Goal: Find specific page/section: Find specific page/section

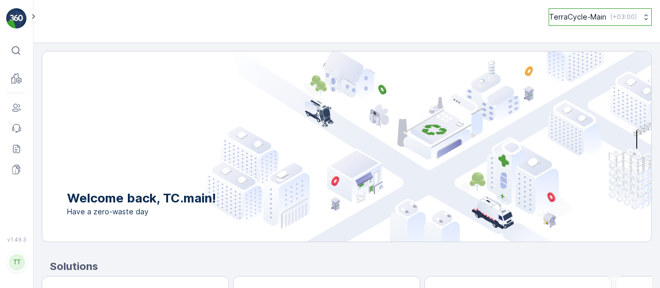
click at [607, 23] on button "TerraCycle-Main ( +03:00 )" at bounding box center [599, 17] width 103 height 18
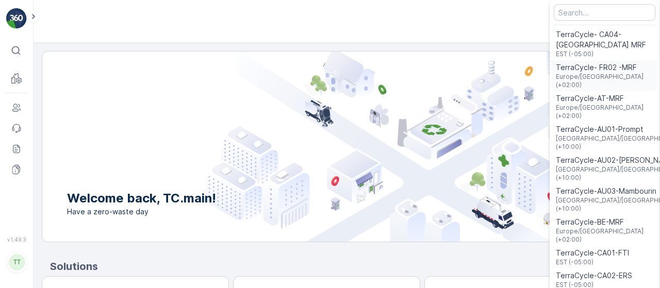
click at [594, 68] on span "TerraCycle- FR02 -MRF" at bounding box center [603, 67] width 97 height 10
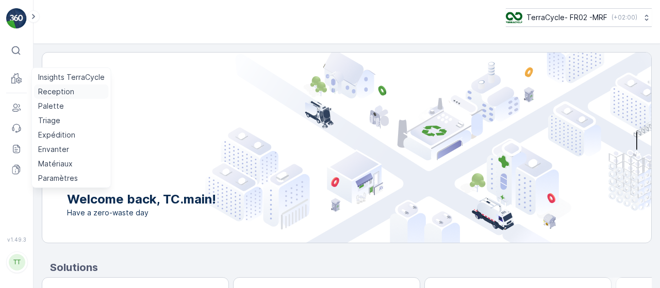
click at [71, 93] on p "Reception" at bounding box center [56, 92] width 36 height 10
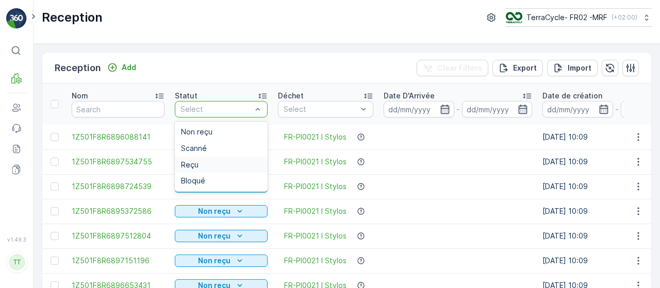
click at [209, 165] on div "Reçu" at bounding box center [221, 165] width 80 height 8
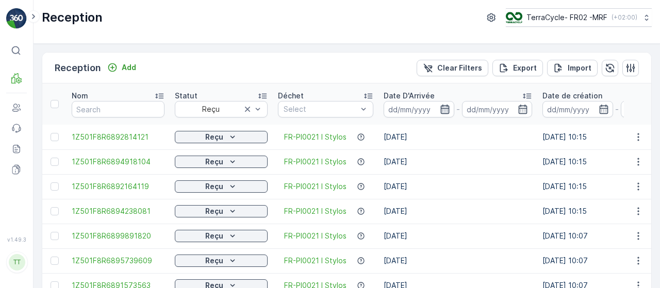
click at [443, 111] on icon "button" at bounding box center [445, 109] width 10 height 10
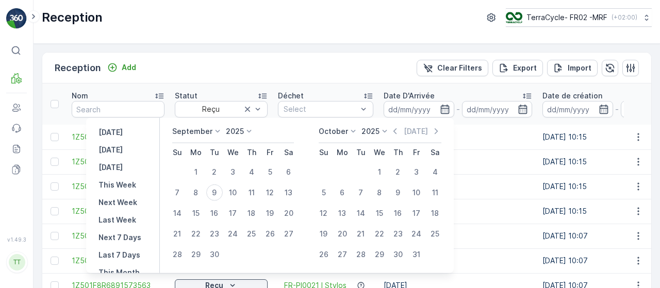
click at [199, 130] on p "September" at bounding box center [192, 131] width 40 height 10
click at [195, 195] on span "August" at bounding box center [190, 195] width 24 height 10
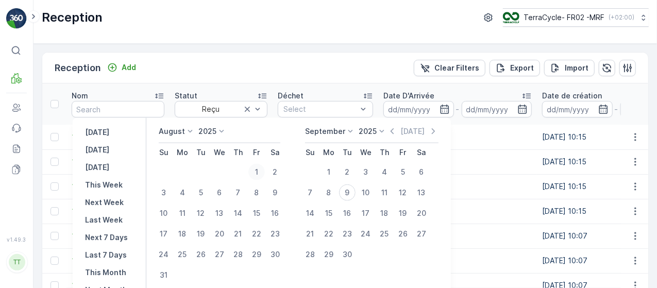
click at [263, 170] on div "1" at bounding box center [256, 172] width 16 height 16
type input "01.08.2025"
click at [166, 272] on div "31" at bounding box center [164, 275] width 16 height 16
type input "31.08.2025"
click at [255, 163] on td "1" at bounding box center [256, 172] width 19 height 21
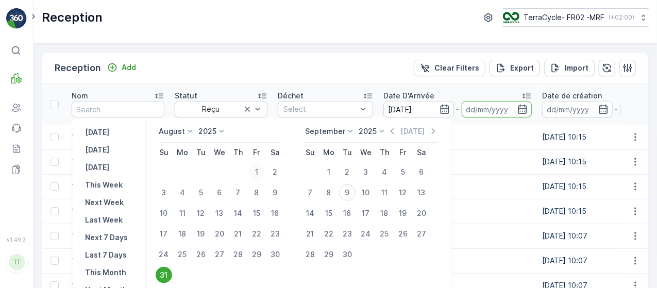
click at [265, 174] on div "1" at bounding box center [256, 172] width 16 height 16
type input "01.08.2025"
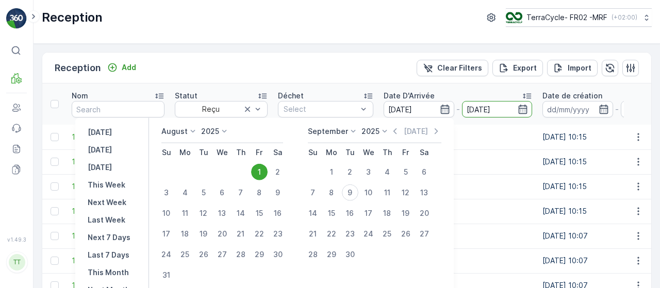
click at [499, 104] on input "01.08.2025" at bounding box center [497, 109] width 71 height 16
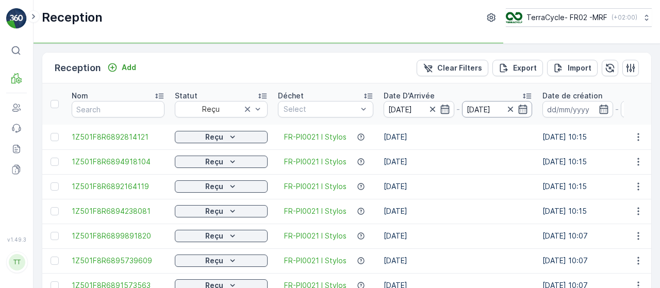
click at [504, 107] on input "01.08.2025" at bounding box center [497, 109] width 71 height 16
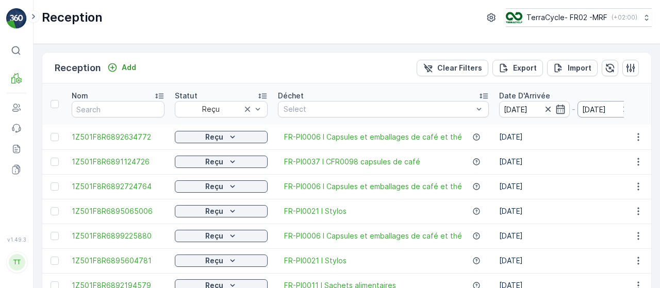
click at [606, 106] on input "01.08.2025" at bounding box center [612, 109] width 71 height 16
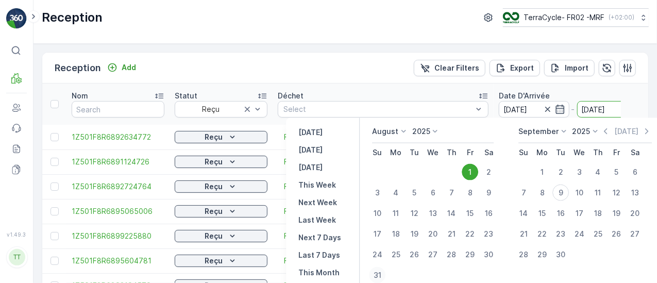
click at [378, 270] on div "31" at bounding box center [377, 275] width 16 height 16
type input "31.08.2025"
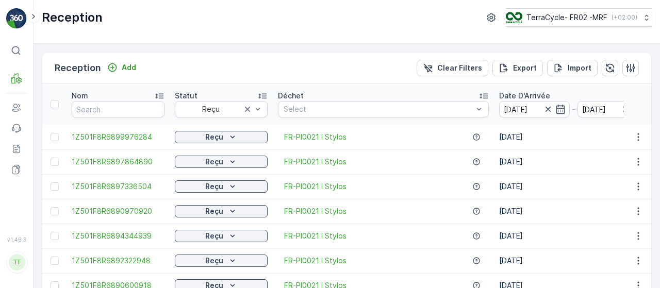
click at [129, 94] on div "Nom" at bounding box center [118, 96] width 93 height 10
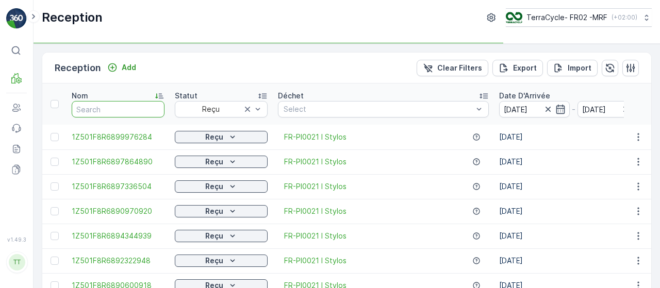
click at [124, 106] on input "text" at bounding box center [118, 109] width 93 height 16
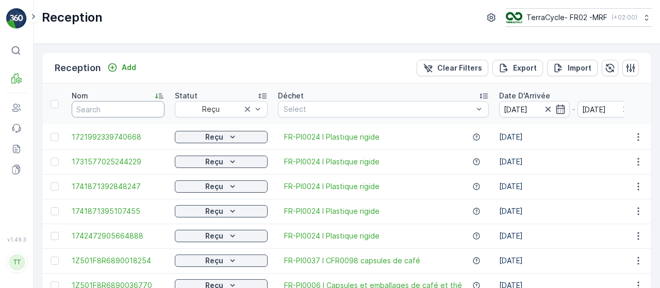
click at [124, 106] on input "text" at bounding box center [118, 109] width 93 height 16
type input "70"
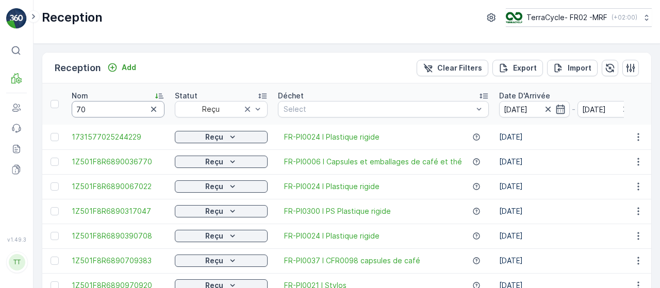
click at [96, 110] on input "70" at bounding box center [118, 109] width 93 height 16
type input "703"
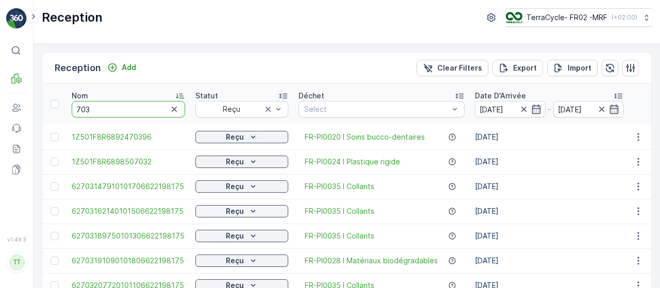
drag, startPoint x: 112, startPoint y: 110, endPoint x: -15, endPoint y: 106, distance: 127.9
click at [0, 106] on html "⌘B MRF Users Events Reports Documents v 1.49.3 TT TC.main louise.ridereau@terra…" at bounding box center [330, 144] width 660 height 288
type input "6270"
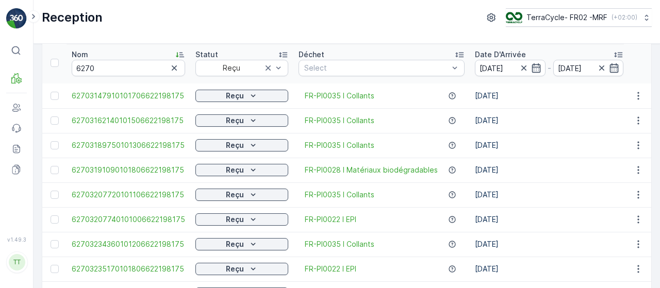
scroll to position [126, 0]
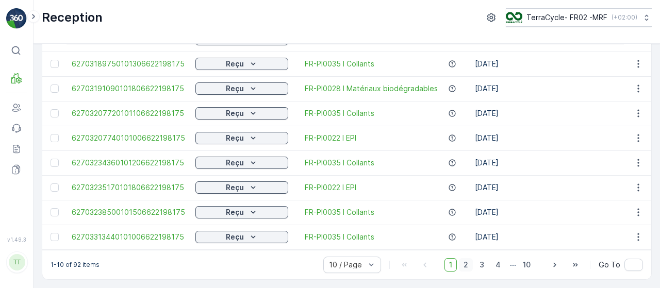
click at [467, 266] on span "2" at bounding box center [466, 264] width 14 height 13
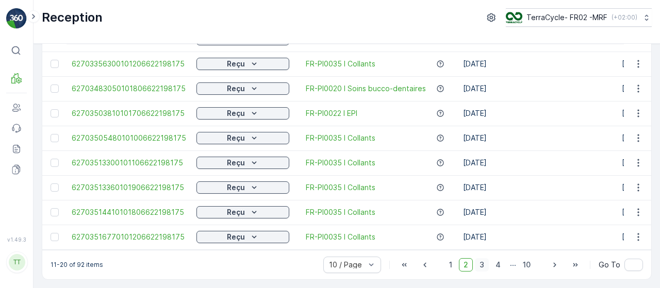
click at [479, 264] on span "3" at bounding box center [482, 264] width 14 height 13
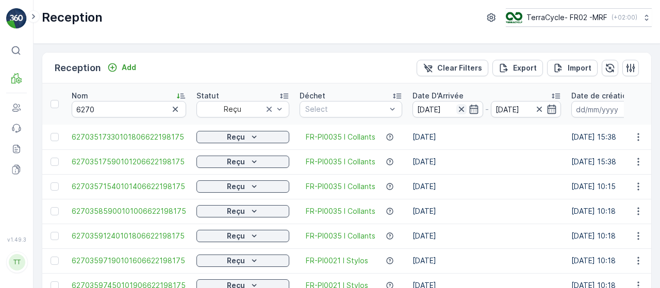
click at [456, 108] on icon "button" at bounding box center [461, 109] width 10 height 10
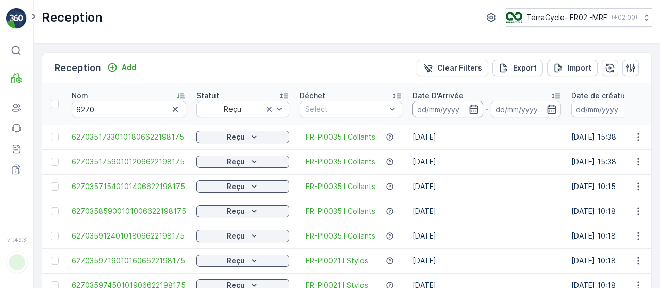
click at [442, 112] on input at bounding box center [447, 109] width 71 height 16
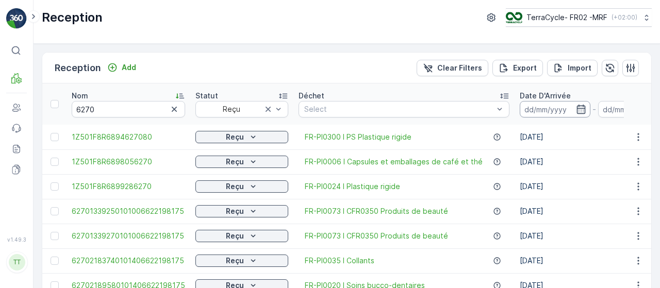
click at [552, 111] on input at bounding box center [554, 109] width 71 height 16
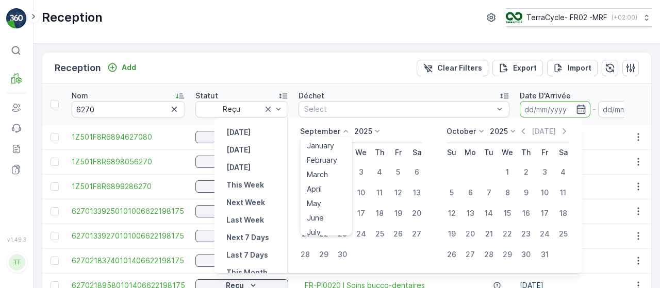
click at [334, 132] on p "September" at bounding box center [320, 131] width 40 height 10
click at [318, 228] on span "July" at bounding box center [313, 228] width 14 height 10
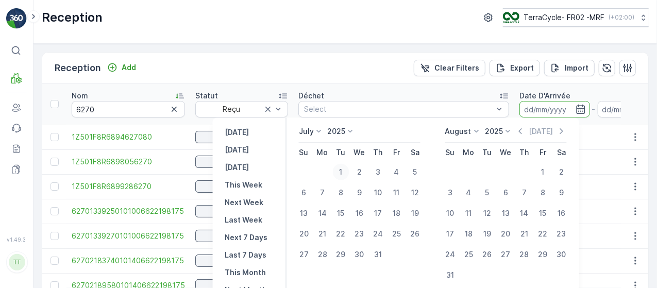
click at [341, 168] on div "1" at bounding box center [341, 172] width 16 height 16
type input "01.07.2025"
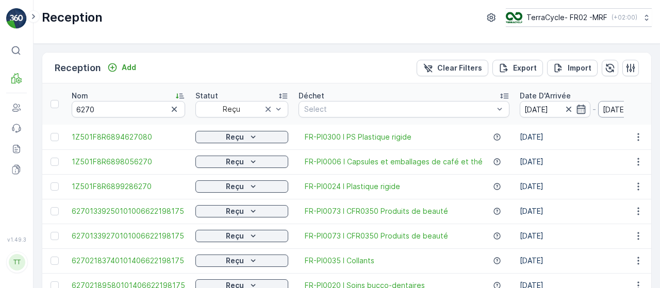
click at [610, 107] on input "01.07.2025" at bounding box center [633, 109] width 71 height 16
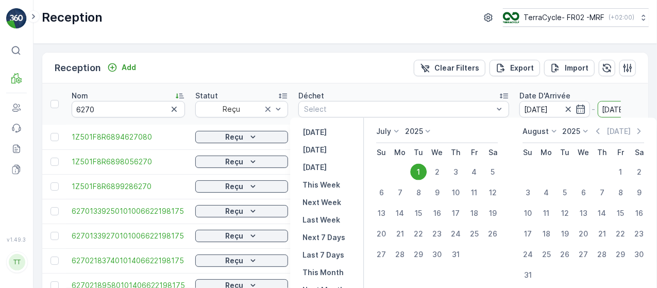
click at [603, 107] on input "01.07.2025" at bounding box center [633, 109] width 71 height 16
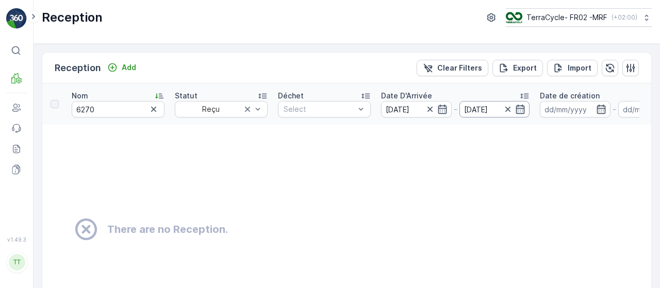
click at [491, 112] on input "01.07.2025" at bounding box center [494, 109] width 71 height 16
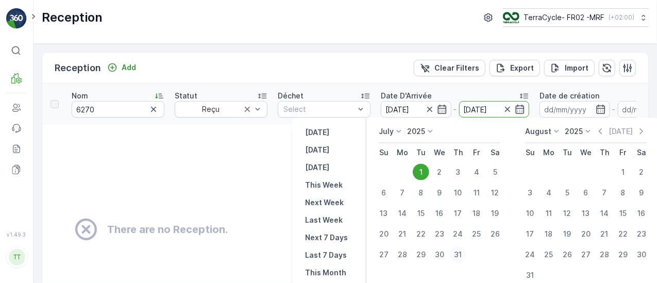
click at [459, 251] on div "31" at bounding box center [458, 254] width 16 height 16
type input "31.07.2025"
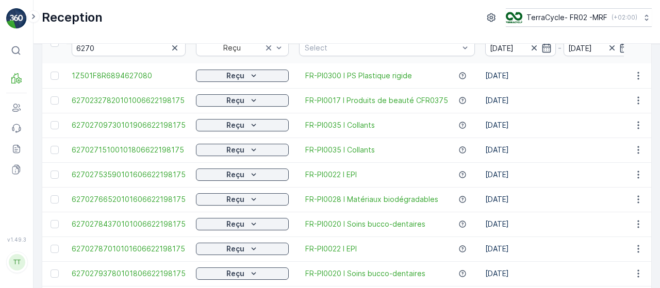
scroll to position [126, 0]
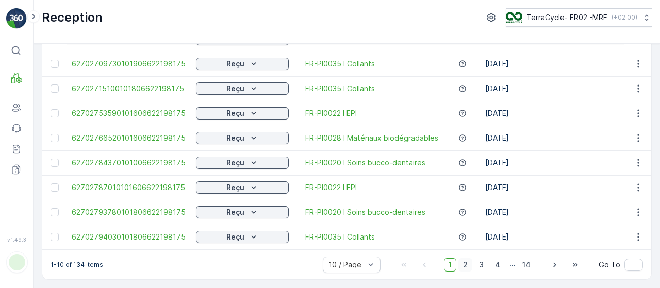
click at [466, 265] on span "2" at bounding box center [465, 264] width 14 height 13
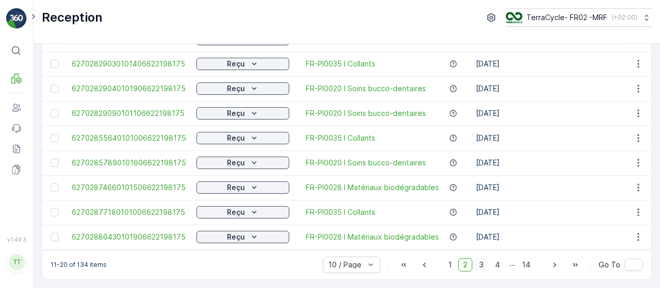
click at [482, 263] on span "3" at bounding box center [481, 264] width 14 height 13
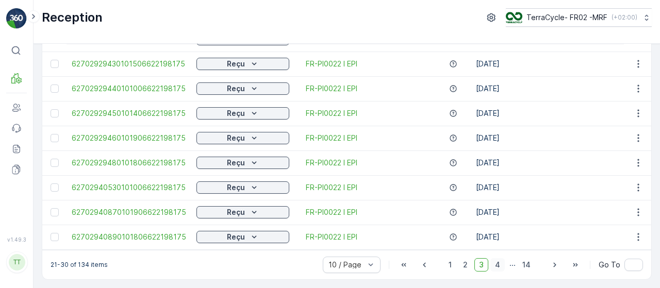
click at [494, 268] on span "4" at bounding box center [497, 264] width 14 height 13
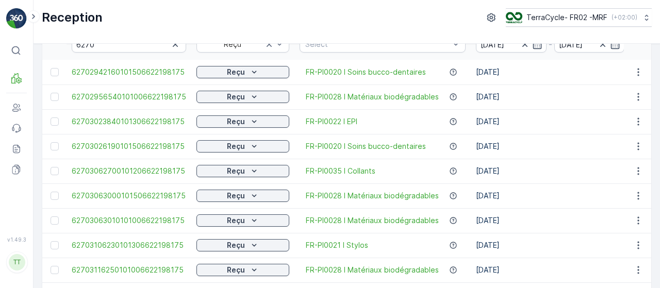
scroll to position [126, 0]
